Goal: Information Seeking & Learning: Learn about a topic

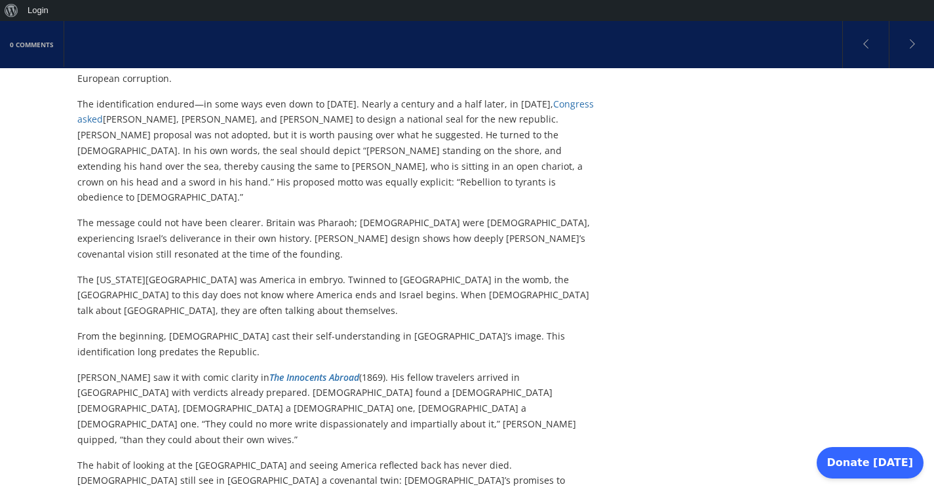
scroll to position [1243, 0]
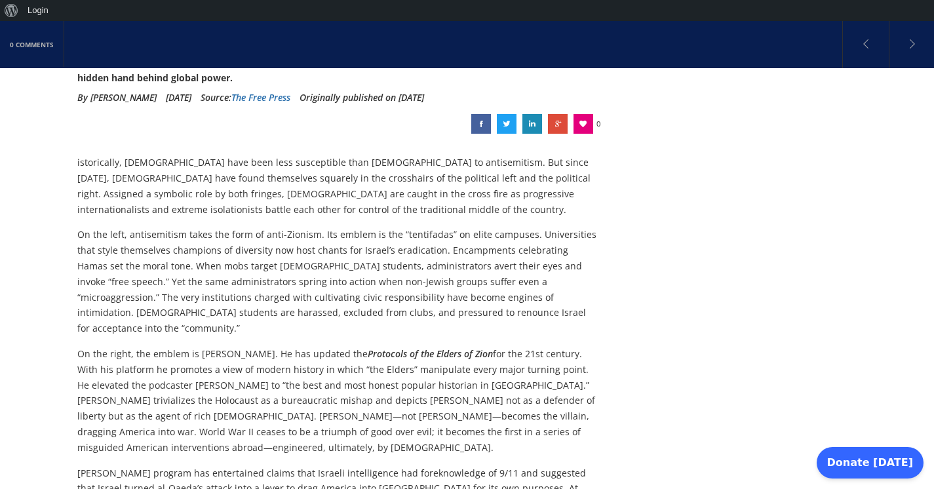
scroll to position [265, 0]
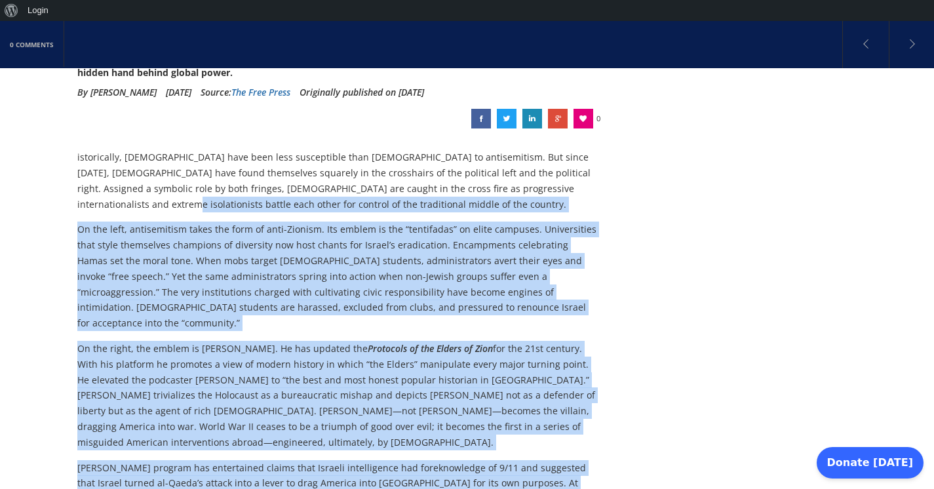
drag, startPoint x: 76, startPoint y: 130, endPoint x: 92, endPoint y: 181, distance: 53.7
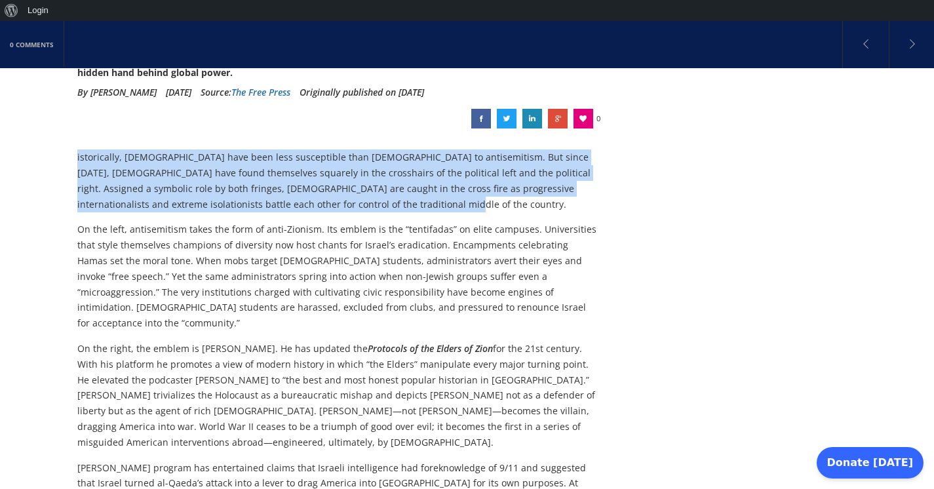
drag, startPoint x: 77, startPoint y: 138, endPoint x: 288, endPoint y: 189, distance: 217.8
click at [288, 189] on p "istorically, [DEMOGRAPHIC_DATA] have been less susceptible than [DEMOGRAPHIC_DA…" at bounding box center [337, 180] width 520 height 62
copy p "istorically, [DEMOGRAPHIC_DATA] have been less susceptible than [DEMOGRAPHIC_DA…"
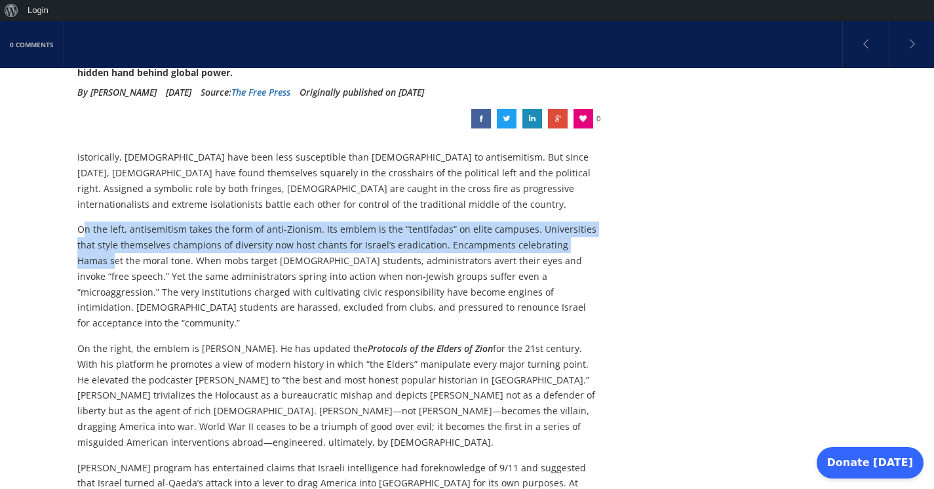
drag, startPoint x: 81, startPoint y: 206, endPoint x: 79, endPoint y: 225, distance: 19.8
click at [79, 229] on p "On the left, antisemitism takes the form of anti-Zionism. Its emblem is the “te…" at bounding box center [337, 276] width 520 height 109
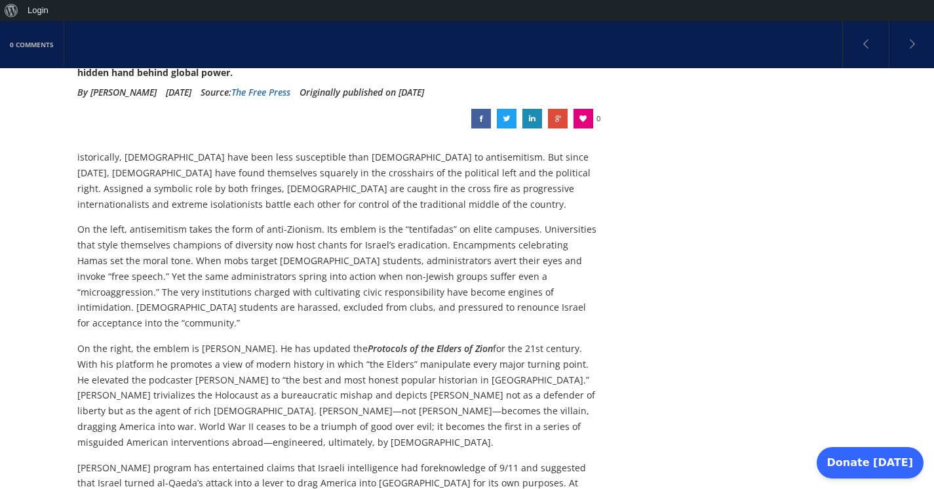
click at [79, 222] on p "On the left, antisemitism takes the form of anti-Zionism. Its emblem is the “te…" at bounding box center [337, 276] width 520 height 109
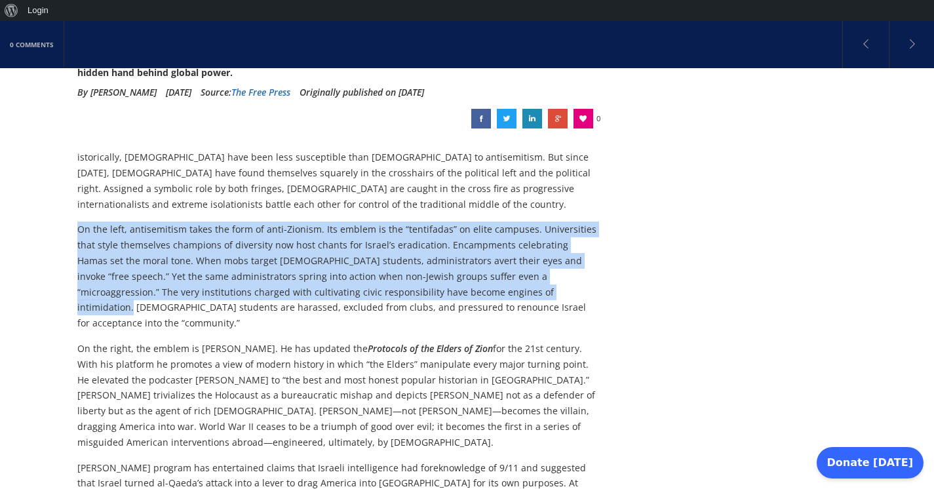
drag, startPoint x: 78, startPoint y: 206, endPoint x: 469, endPoint y: 259, distance: 394.8
click at [469, 261] on p "On the left, antisemitism takes the form of anti-Zionism. Its emblem is the “te…" at bounding box center [337, 276] width 520 height 109
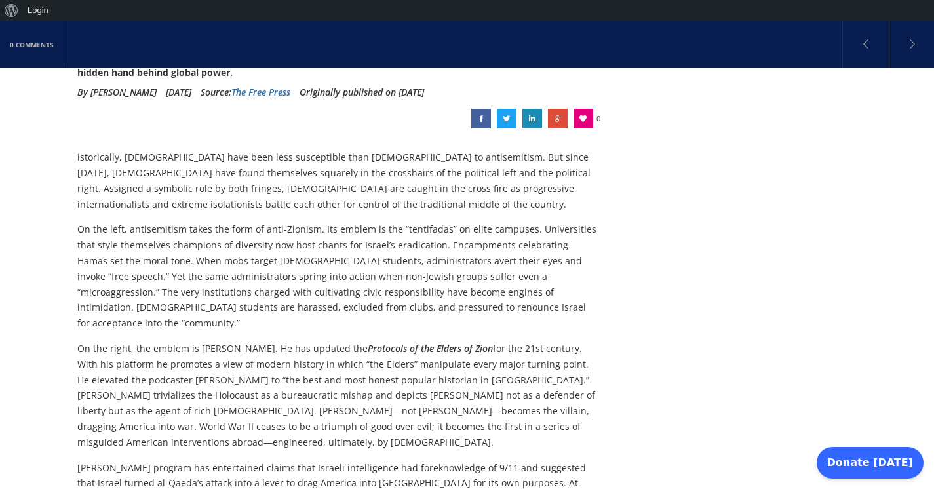
click at [483, 254] on p "On the left, antisemitism takes the form of anti-Zionism. Its emblem is the “te…" at bounding box center [337, 276] width 520 height 109
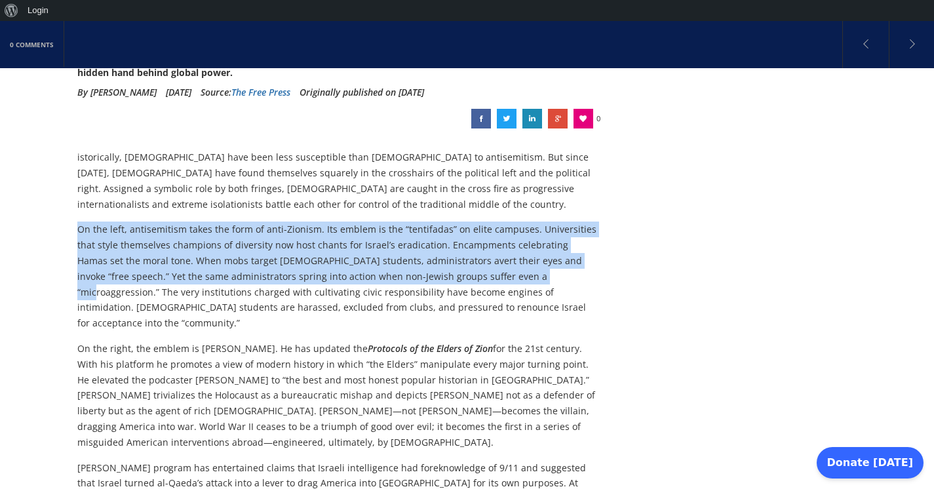
drag, startPoint x: 483, startPoint y: 253, endPoint x: 80, endPoint y: 198, distance: 406.9
click at [79, 222] on p "On the left, antisemitism takes the form of anti-Zionism. Its emblem is the “te…" at bounding box center [337, 276] width 520 height 109
copy p "On the left, antisemitism takes the form of anti-Zionism. Its emblem is the “te…"
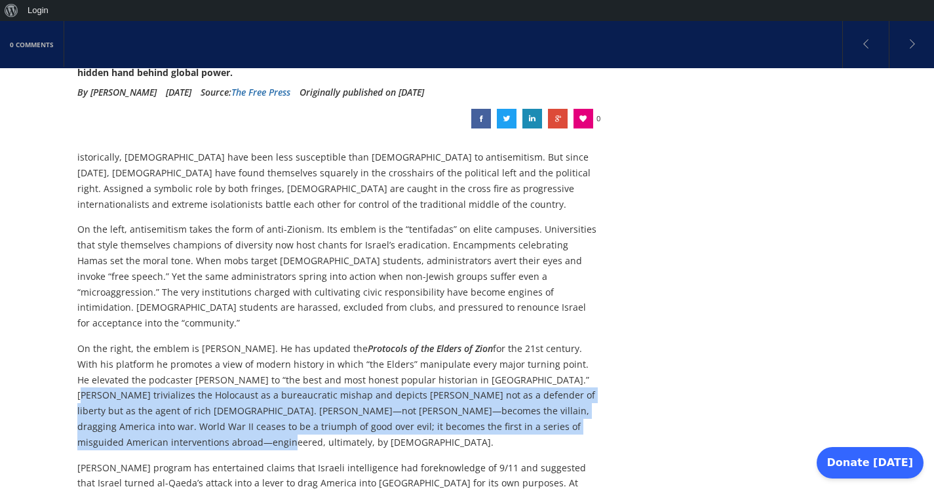
drag, startPoint x: 534, startPoint y: 338, endPoint x: 528, endPoint y: 391, distance: 52.8
click at [528, 391] on p "On the right, the emblem is [PERSON_NAME]. He has updated the Protocols of the …" at bounding box center [337, 395] width 520 height 109
copy p "[PERSON_NAME] trivializes the Holocaust as a bureaucratic mishap and depicts [P…"
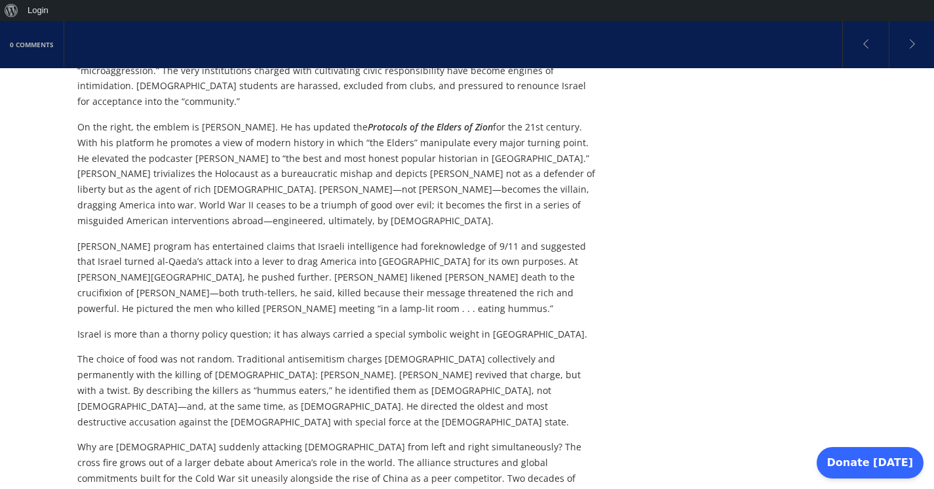
scroll to position [481, 0]
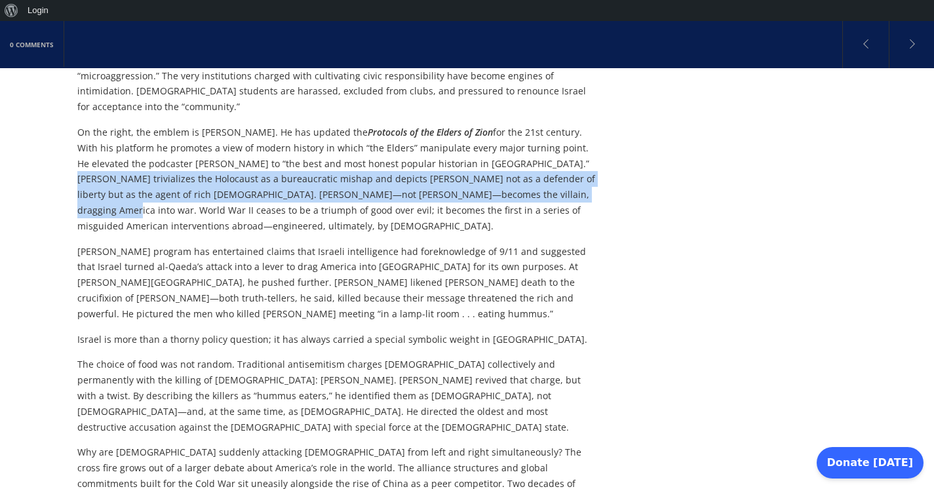
drag, startPoint x: 532, startPoint y: 121, endPoint x: 513, endPoint y: 151, distance: 34.7
click at [513, 151] on p "On the right, the emblem is [PERSON_NAME]. He has updated the Protocols of the …" at bounding box center [337, 179] width 520 height 109
copy p "[PERSON_NAME] trivializes the Holocaust as a bureaucratic mishap and depicts [P…"
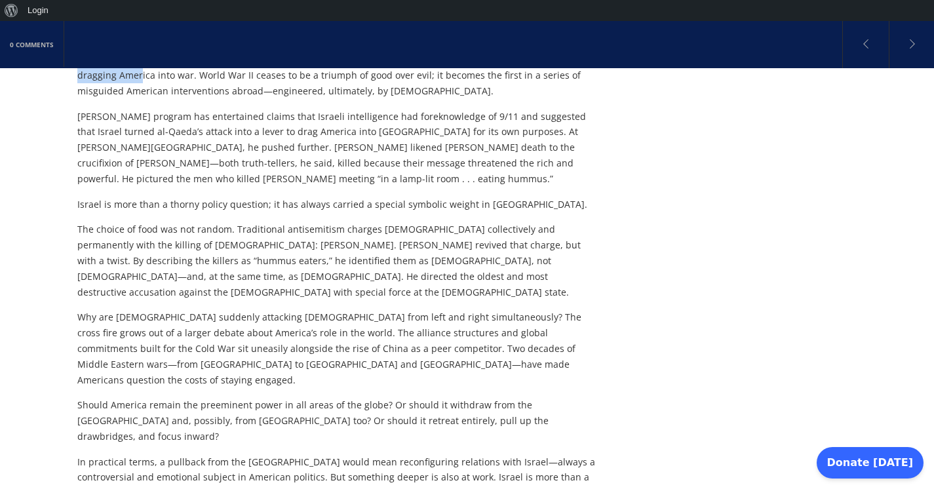
scroll to position [621, 0]
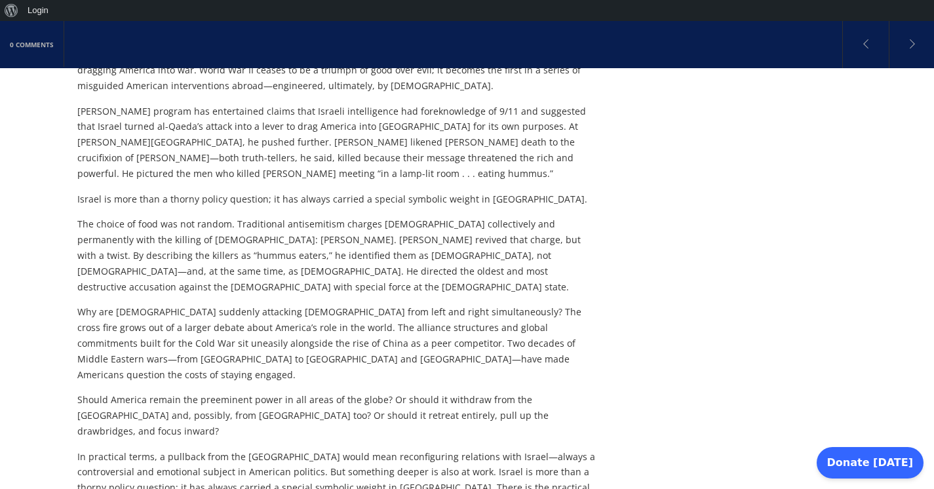
click at [437, 104] on p "[PERSON_NAME] program has entertained claims that Israeli intelligence had fore…" at bounding box center [337, 143] width 520 height 78
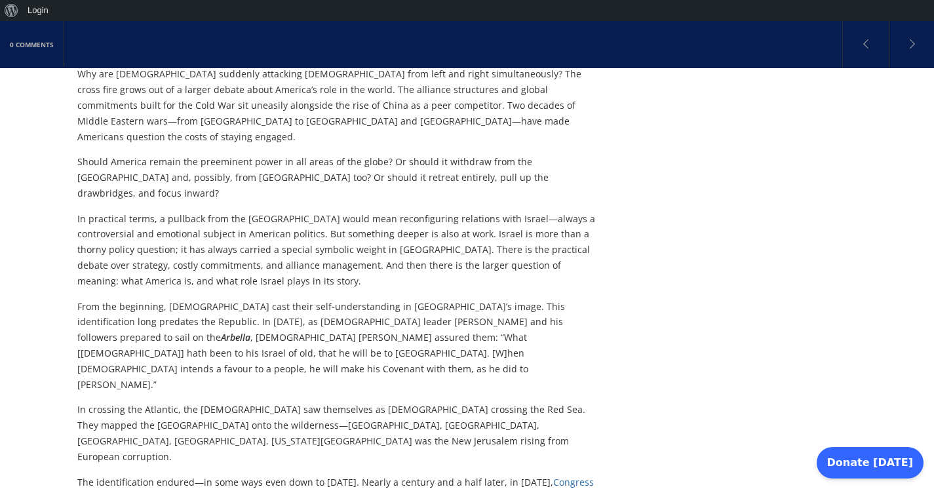
scroll to position [870, 0]
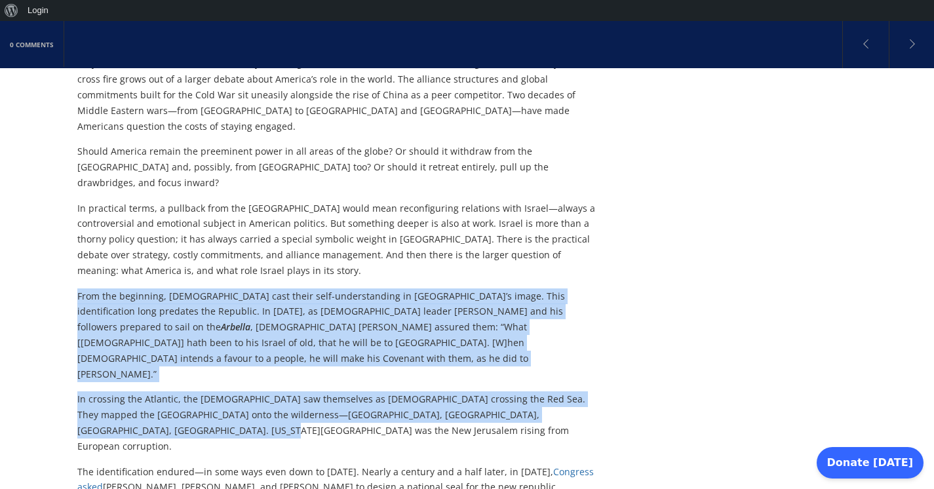
drag, startPoint x: 78, startPoint y: 178, endPoint x: 153, endPoint y: 281, distance: 127.7
copy div "From the beginning, [DEMOGRAPHIC_DATA] cast their self-understanding in [GEOGRA…"
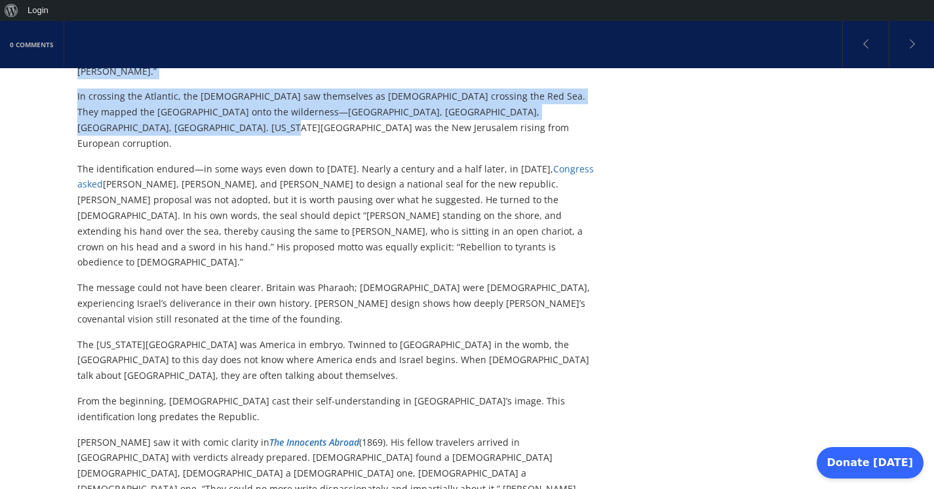
scroll to position [1162, 0]
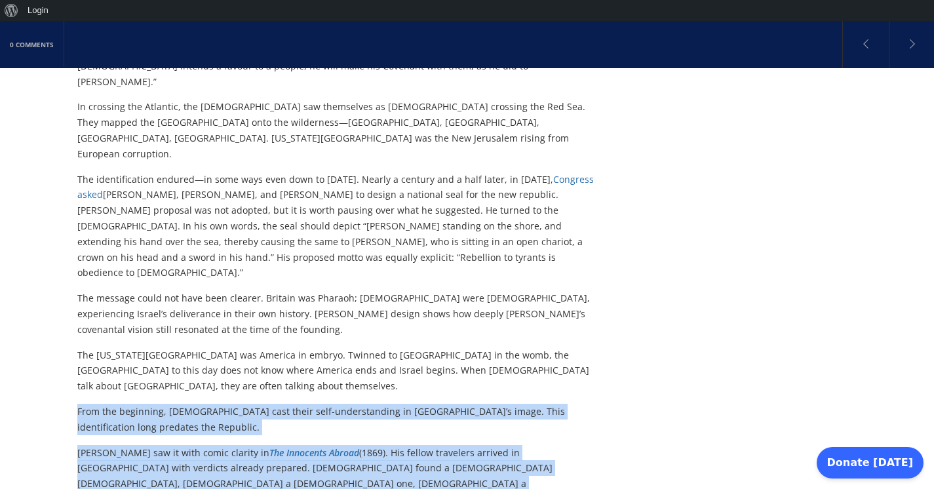
drag, startPoint x: 77, startPoint y: 220, endPoint x: 468, endPoint y: 347, distance: 411.3
copy div "From the beginning, [DEMOGRAPHIC_DATA] cast their self-understanding in [GEOGRA…"
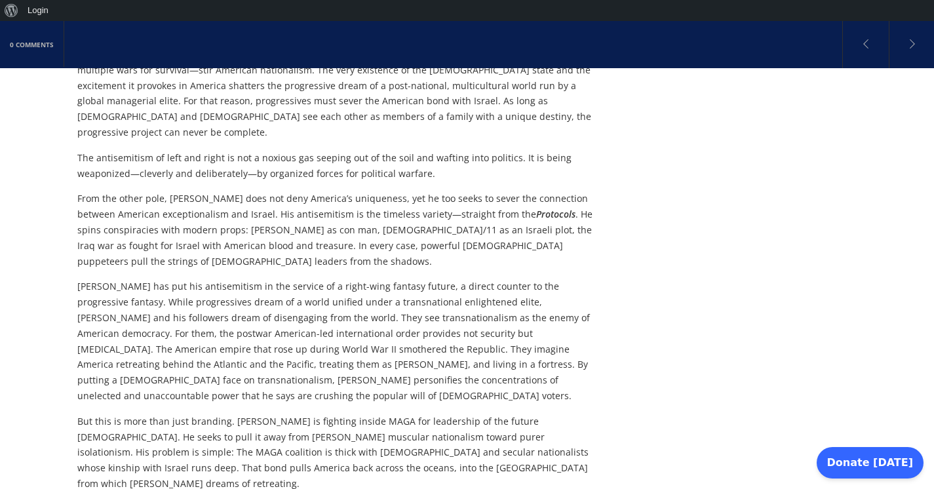
scroll to position [2502, 0]
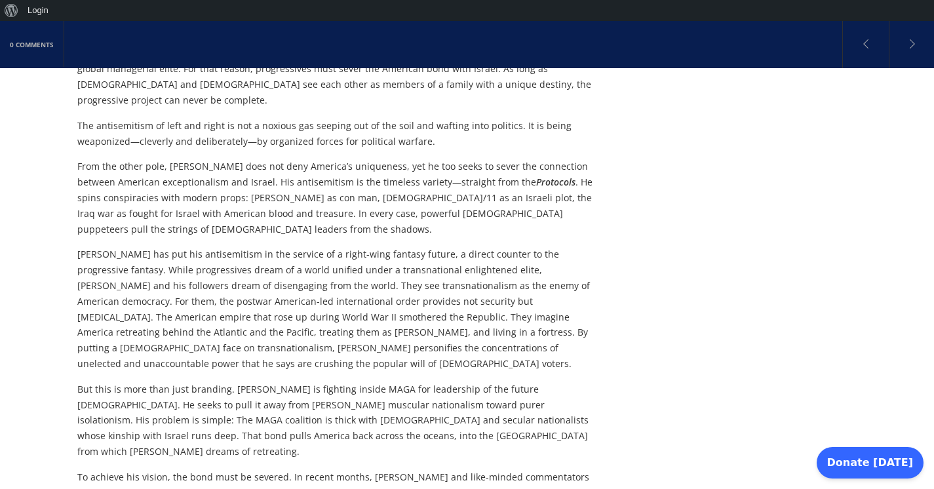
drag, startPoint x: 561, startPoint y: 221, endPoint x: 262, endPoint y: 186, distance: 301.0
copy p "In his crusade to shape [PERSON_NAME]’s isolationist future, [PERSON_NAME] has …"
drag, startPoint x: 141, startPoint y: 264, endPoint x: 336, endPoint y: 308, distance: 200.4
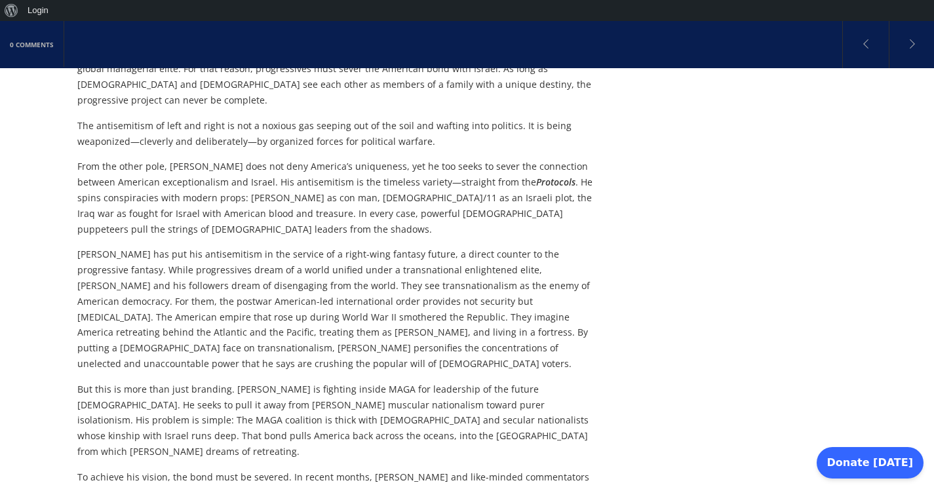
copy p "he stakes are immense: [PERSON_NAME] commanded a vast following, and the strugg…"
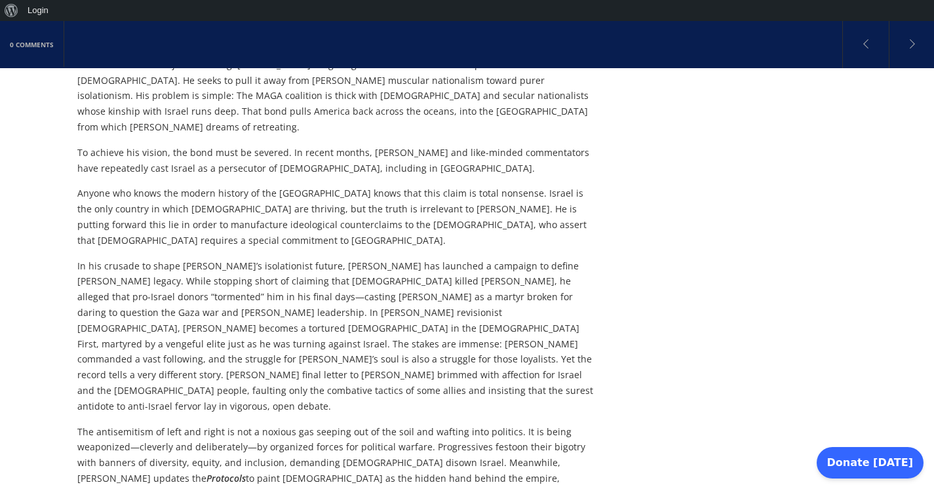
scroll to position [2837, 0]
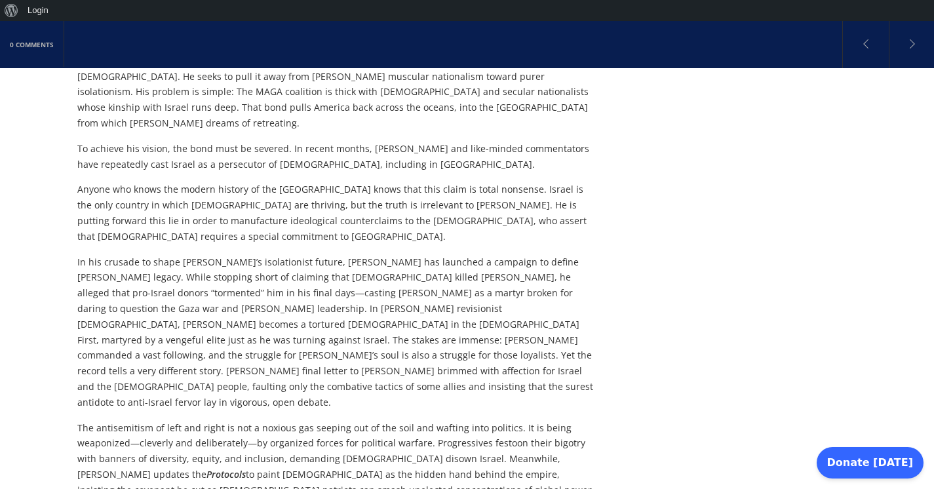
drag, startPoint x: 218, startPoint y: 240, endPoint x: 541, endPoint y: 256, distance: 322.9
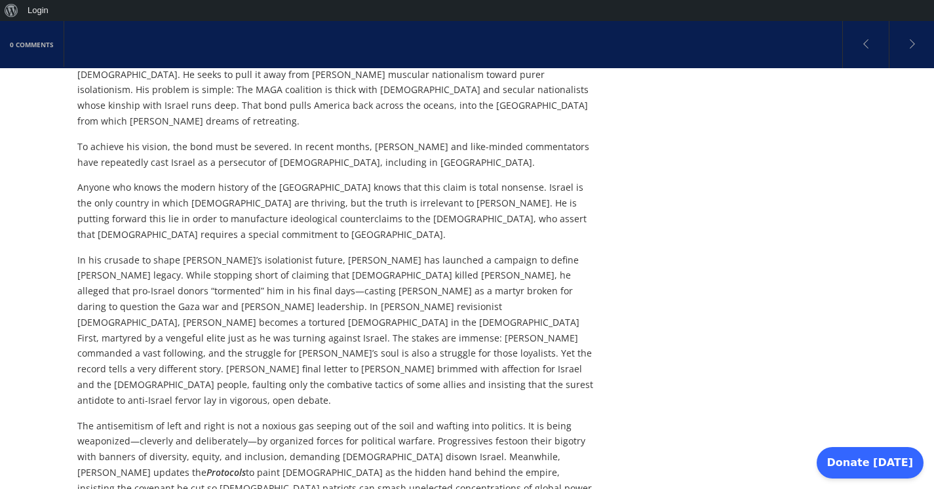
scroll to position [2832, 0]
copy p "When [PERSON_NAME] opposed America’s participation in Israel’s strike on [GEOGR…"
drag, startPoint x: 64, startPoint y: 5, endPoint x: 215, endPoint y: 290, distance: 323.1
drag, startPoint x: 215, startPoint y: 290, endPoint x: 582, endPoint y: 307, distance: 367.5
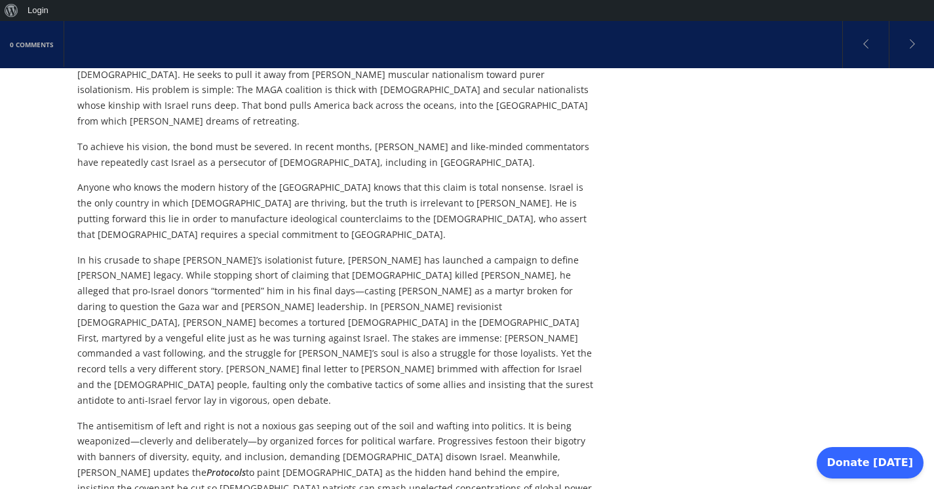
copy p "[PERSON_NAME] befriends [PERSON_NAME] even as he tolerates [PERSON_NAME], embod…"
drag, startPoint x: 77, startPoint y: 327, endPoint x: 444, endPoint y: 359, distance: 368.4
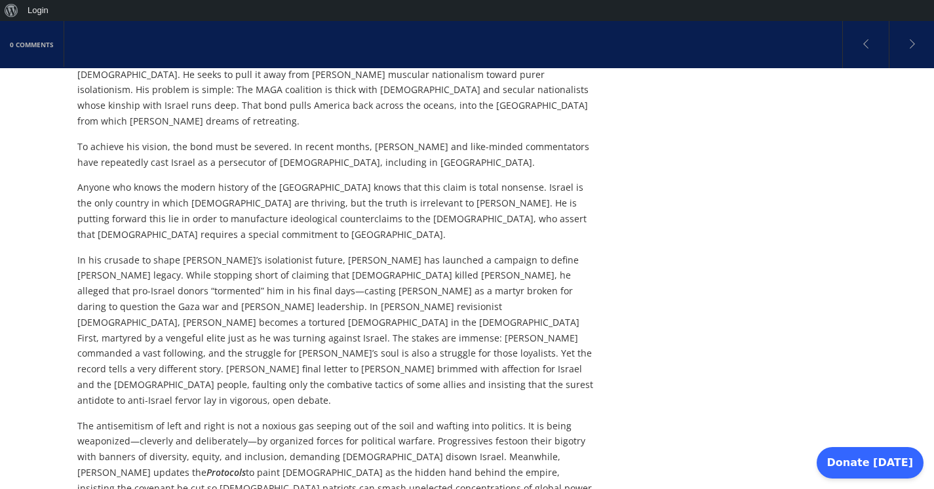
drag, startPoint x: 563, startPoint y: 347, endPoint x: 71, endPoint y: 323, distance: 492.2
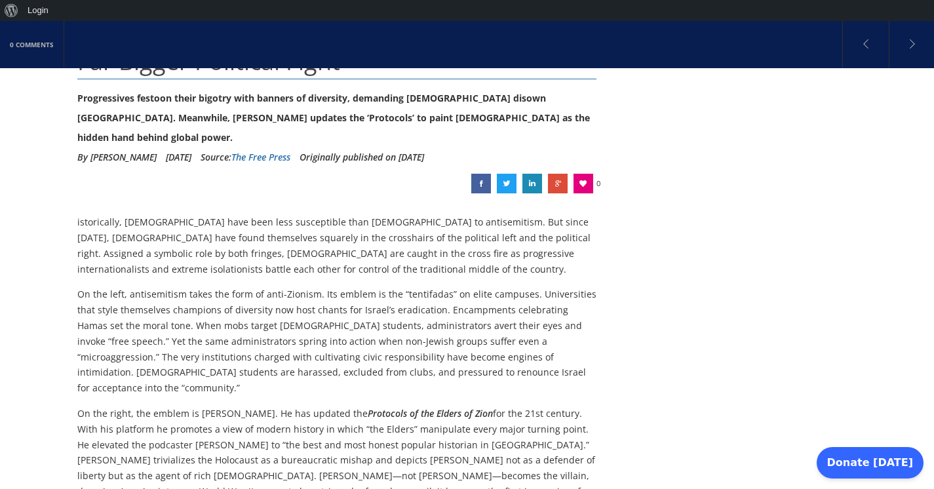
scroll to position [0, 0]
